Goal: Information Seeking & Learning: Compare options

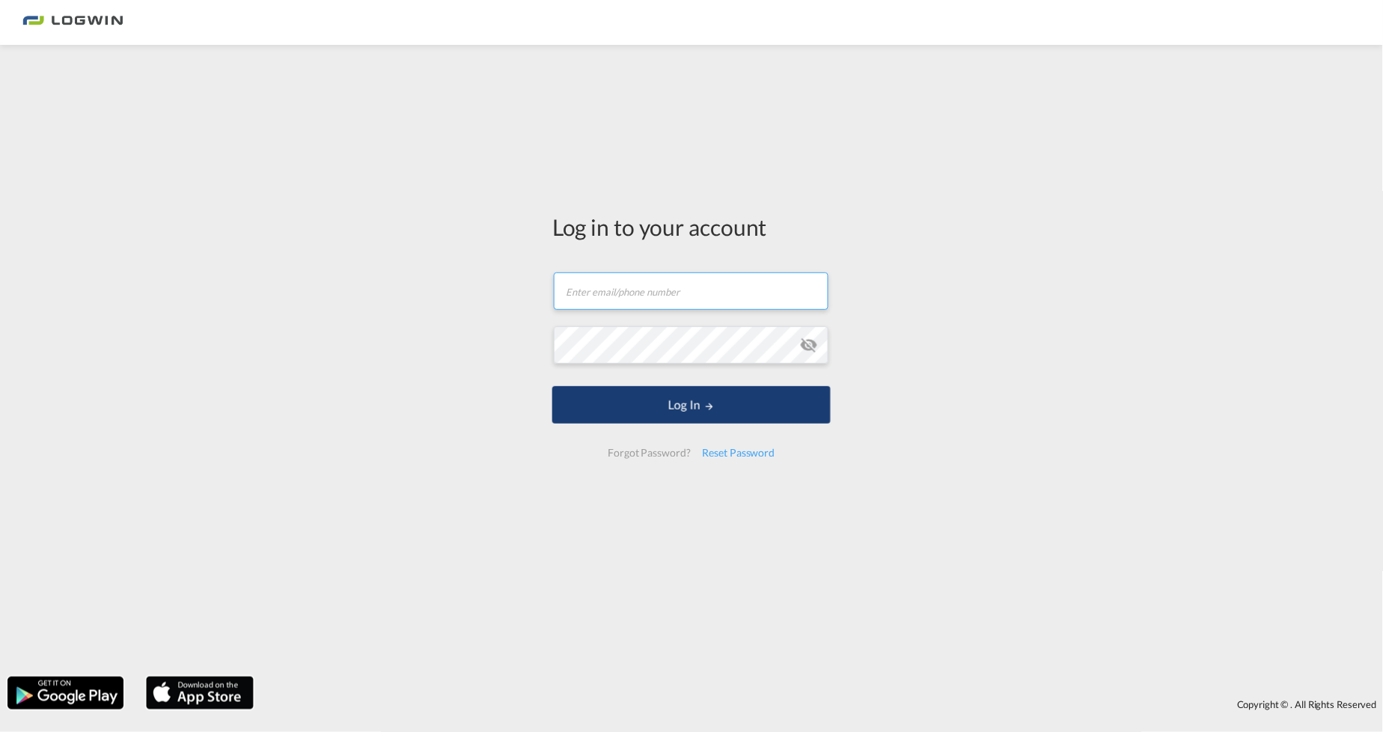
type input "[PERSON_NAME][EMAIL_ADDRESS][DOMAIN_NAME]"
click at [734, 397] on button "Log In" at bounding box center [691, 404] width 278 height 37
